Goal: Find specific page/section

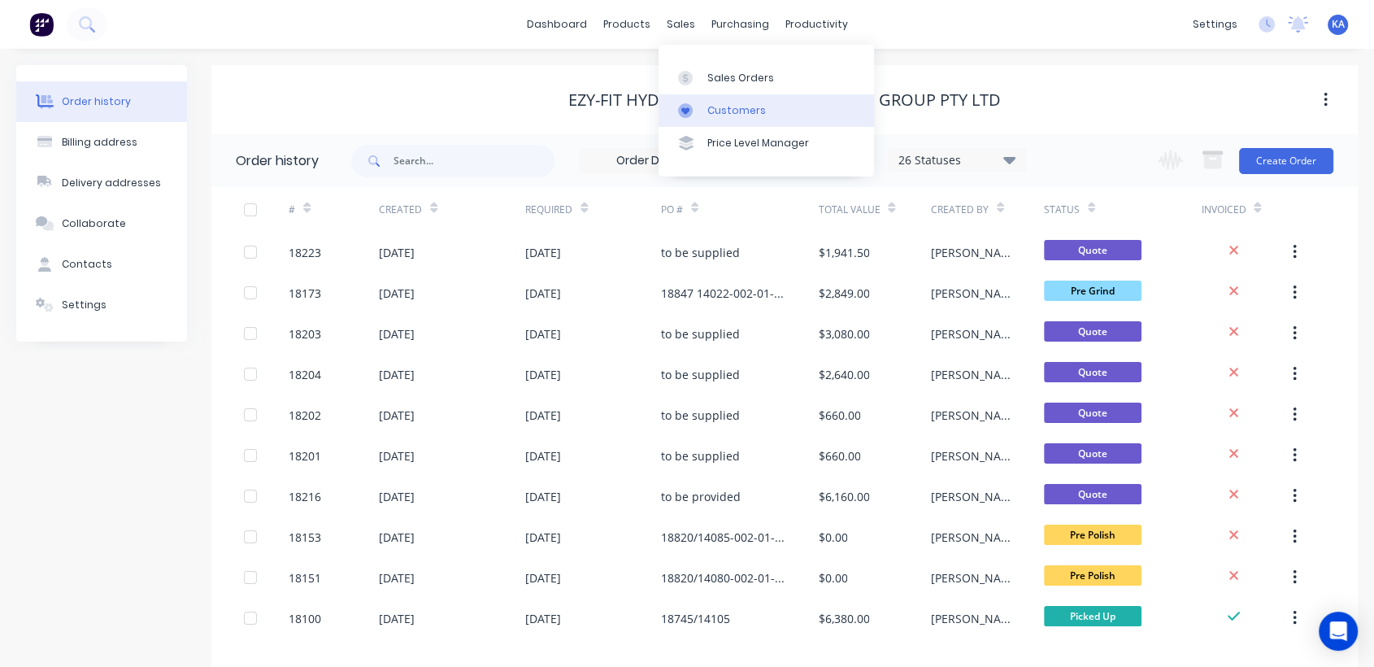
click at [716, 112] on div "Customers" at bounding box center [736, 110] width 59 height 15
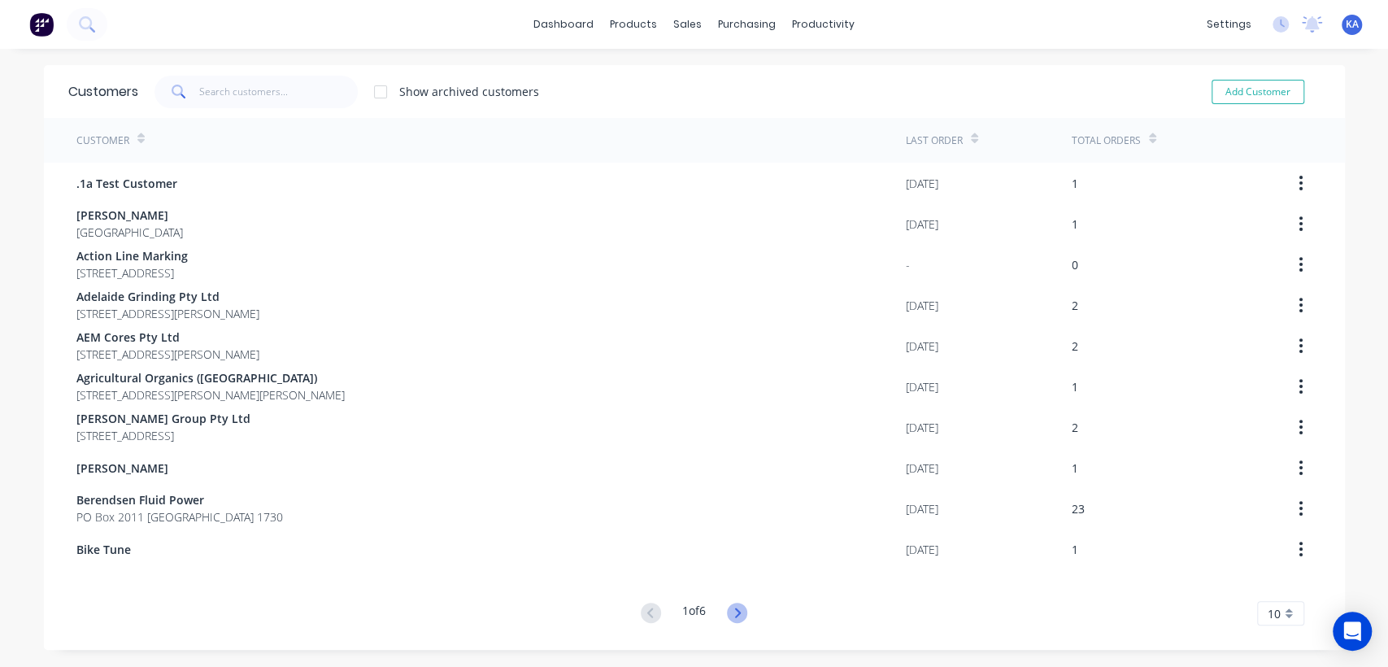
click at [735, 610] on icon at bounding box center [737, 612] width 20 height 20
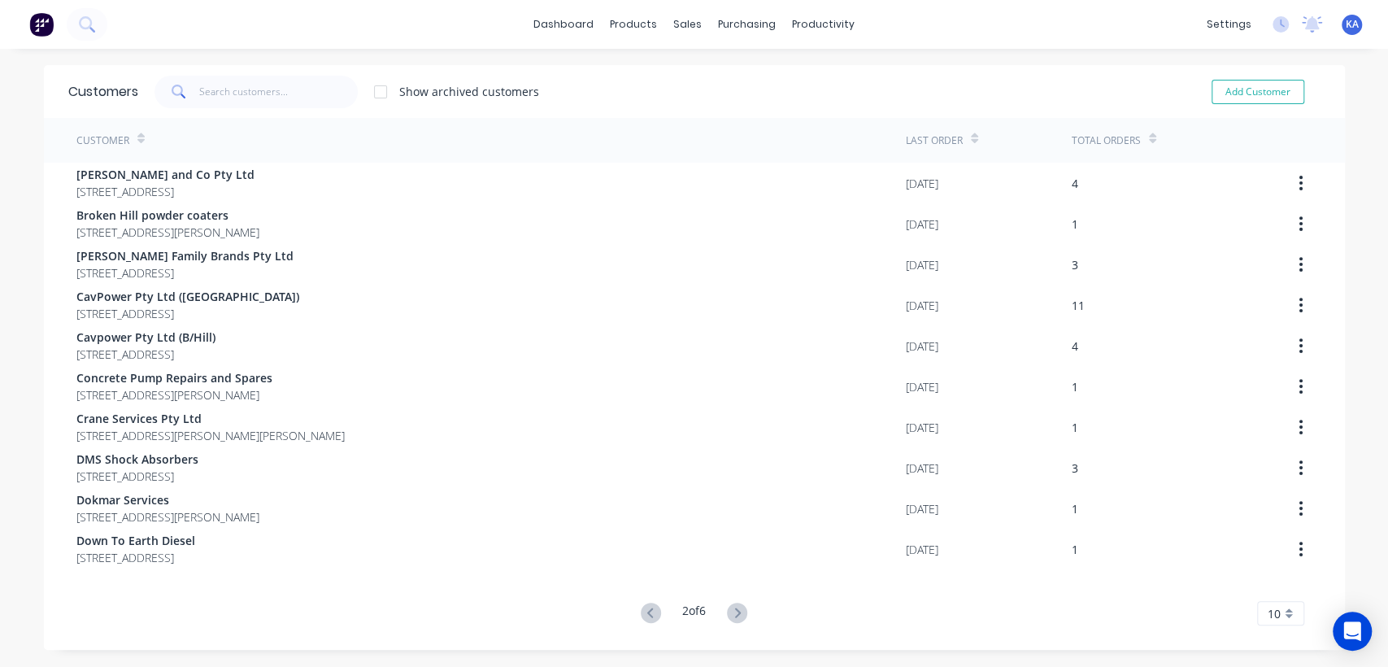
click at [735, 610] on icon at bounding box center [737, 612] width 20 height 20
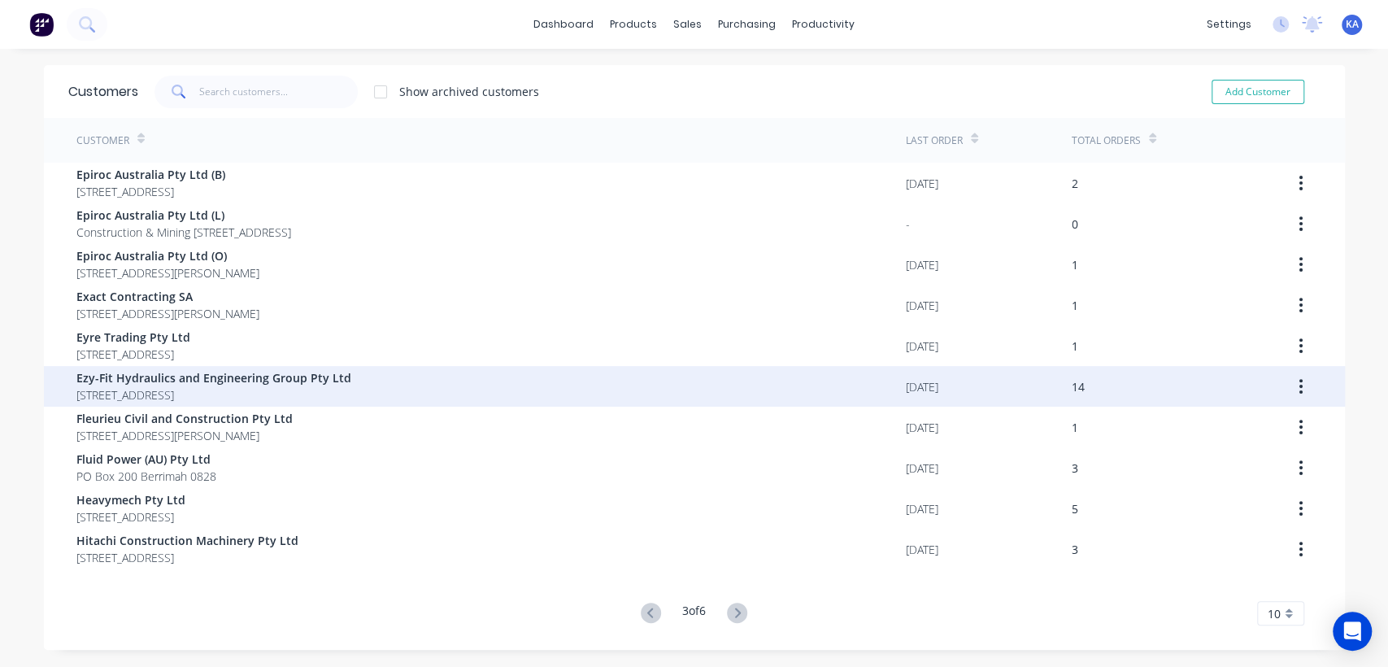
click at [168, 385] on span "Ezy-Fit Hydraulics and Engineering Group Pty Ltd" at bounding box center [213, 377] width 275 height 17
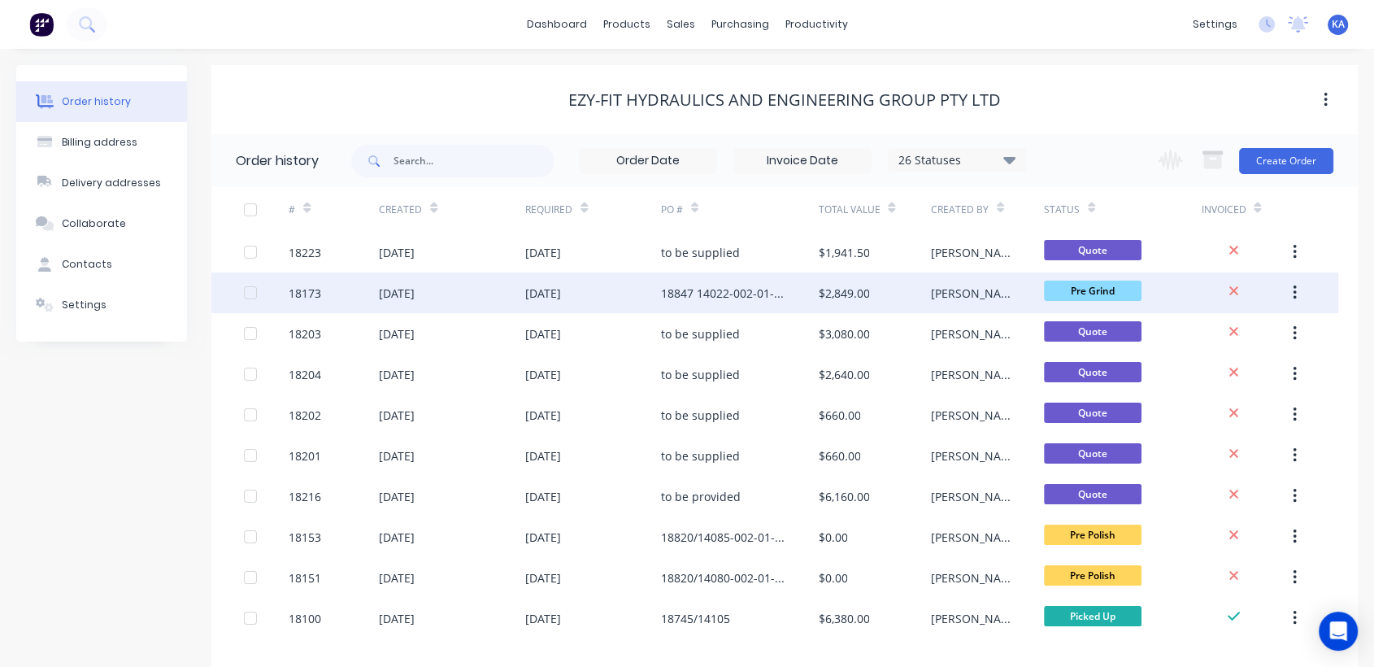
click at [696, 295] on div "18847 14022-002-01-0001 Ref Q10288" at bounding box center [723, 293] width 125 height 17
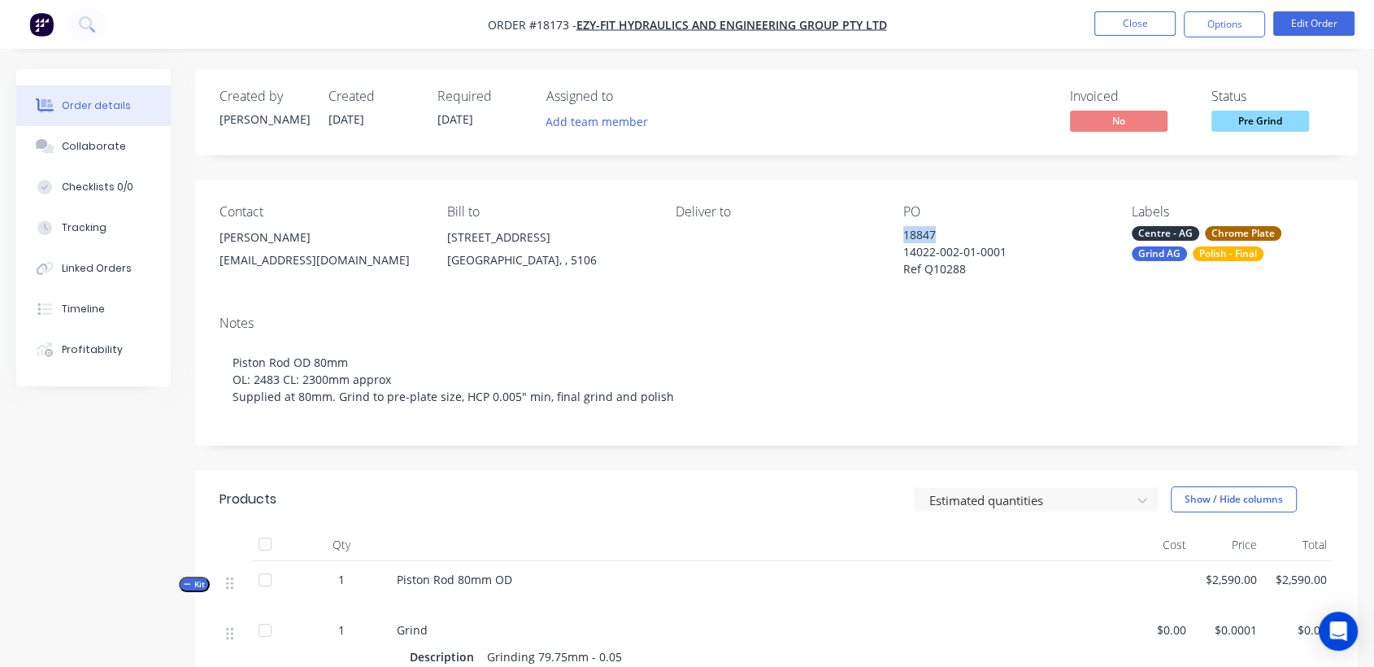
drag, startPoint x: 900, startPoint y: 232, endPoint x: 947, endPoint y: 237, distance: 47.4
click at [947, 237] on div "Contact [PERSON_NAME] [PERSON_NAME][EMAIL_ADDRESS][DOMAIN_NAME] Bill to [STREET…" at bounding box center [776, 241] width 1163 height 123
copy div "18847"
